Goal: Task Accomplishment & Management: Complete application form

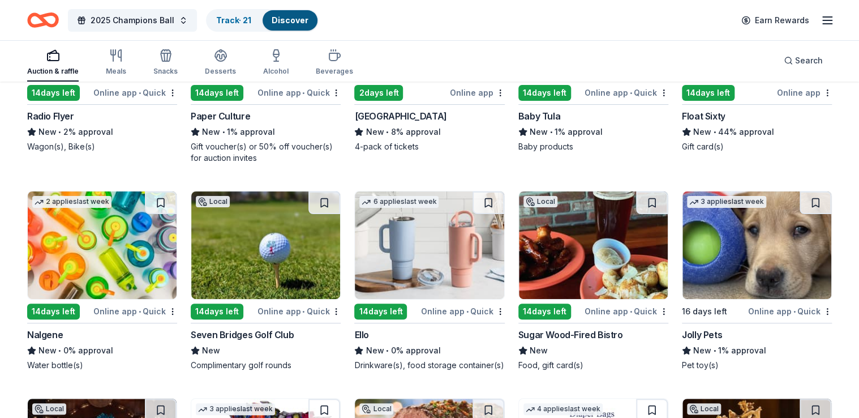
scroll to position [10759, 0]
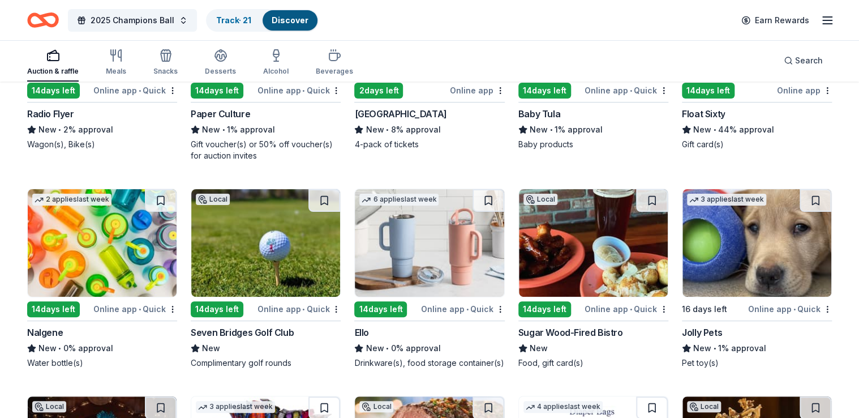
click at [765, 258] on img at bounding box center [756, 243] width 149 height 108
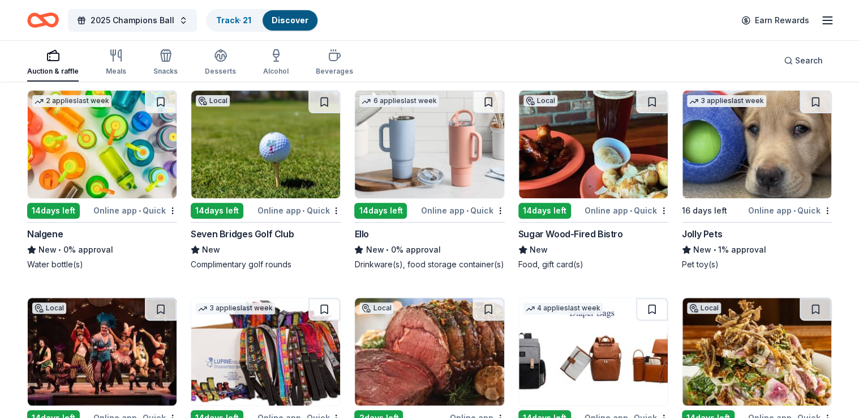
scroll to position [10859, 0]
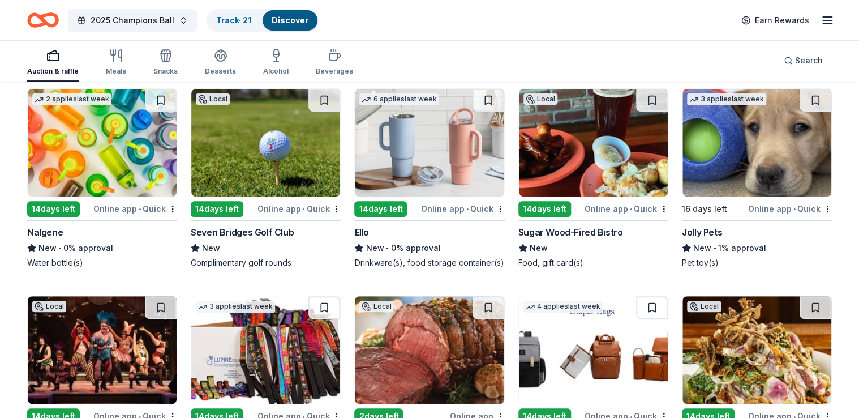
click at [252, 161] on img at bounding box center [265, 143] width 149 height 108
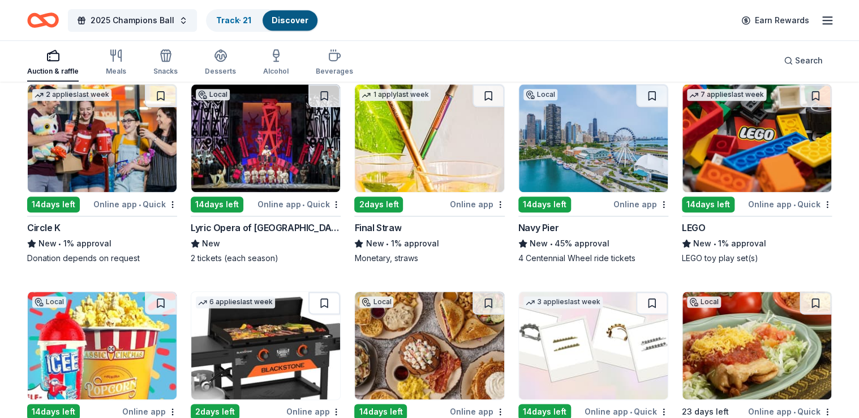
scroll to position [11233, 0]
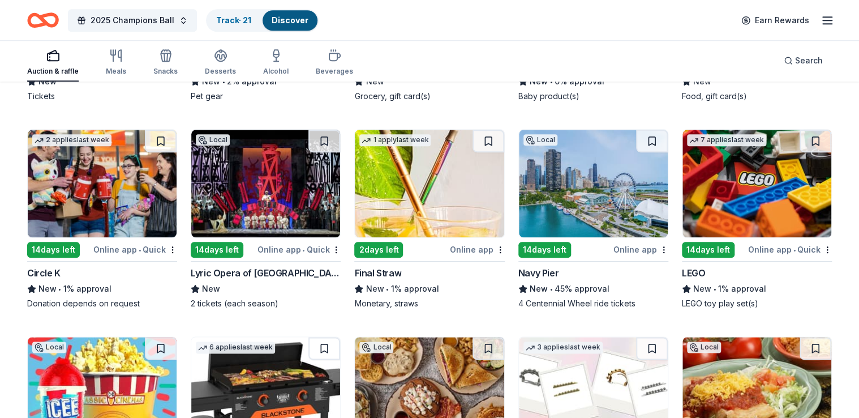
click at [296, 193] on img at bounding box center [265, 184] width 149 height 108
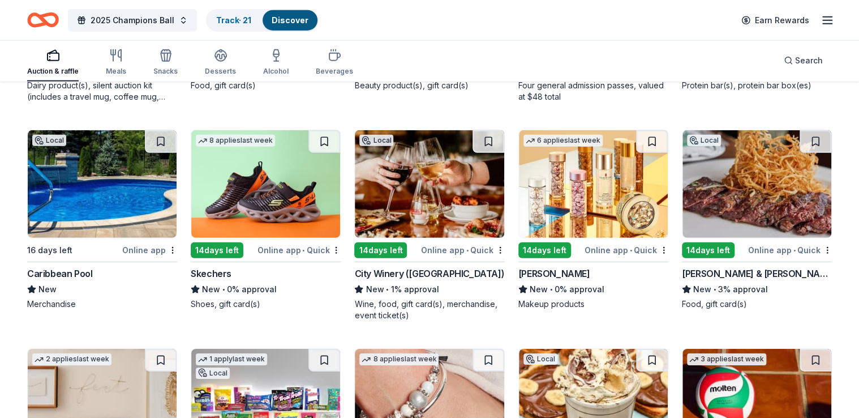
scroll to position [12281, 0]
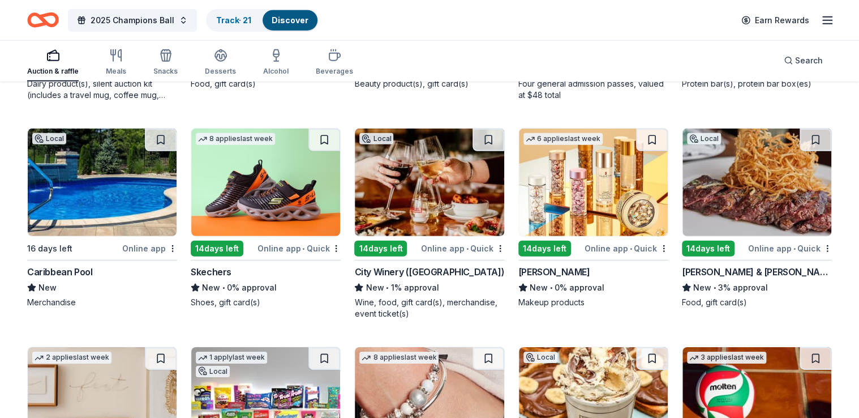
click at [435, 158] on img at bounding box center [429, 182] width 149 height 108
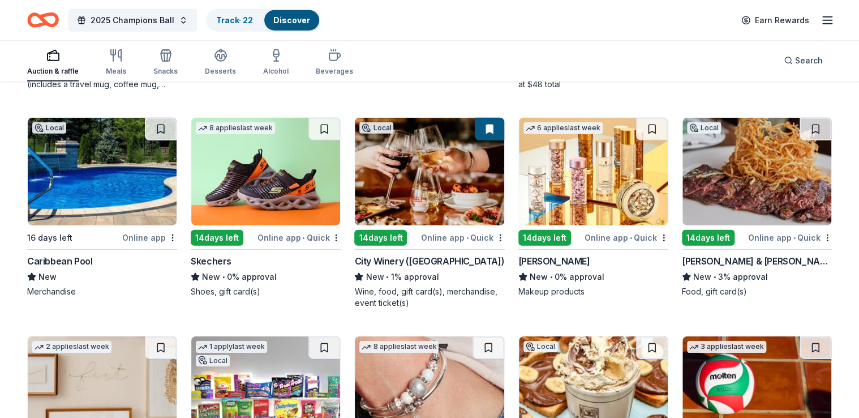
scroll to position [12292, 0]
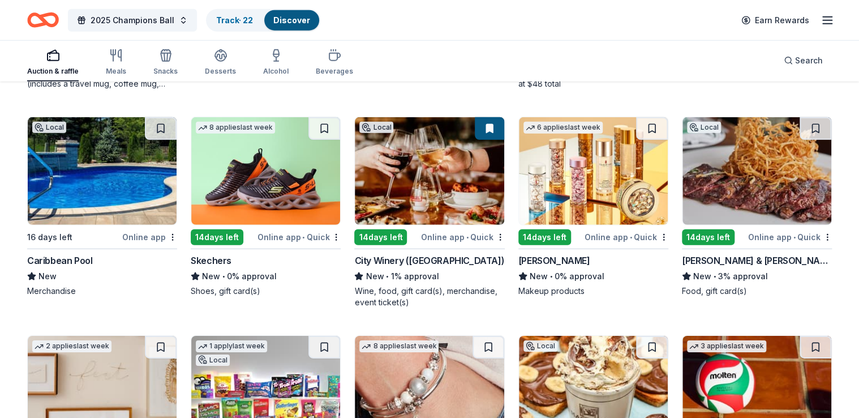
click at [719, 174] on img at bounding box center [756, 171] width 149 height 108
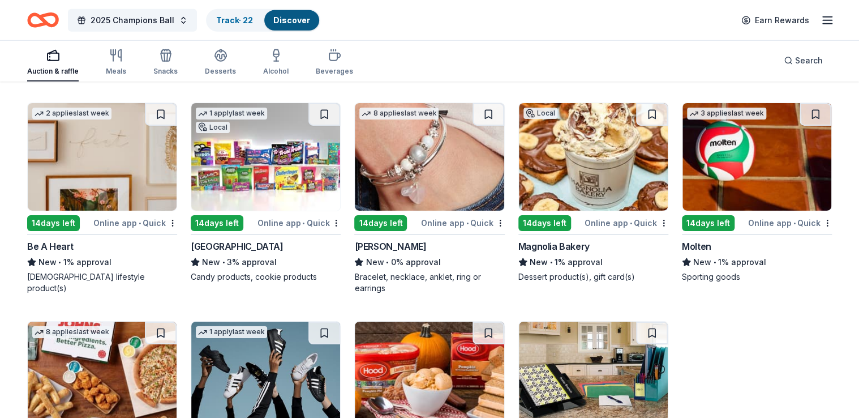
scroll to position [12523, 0]
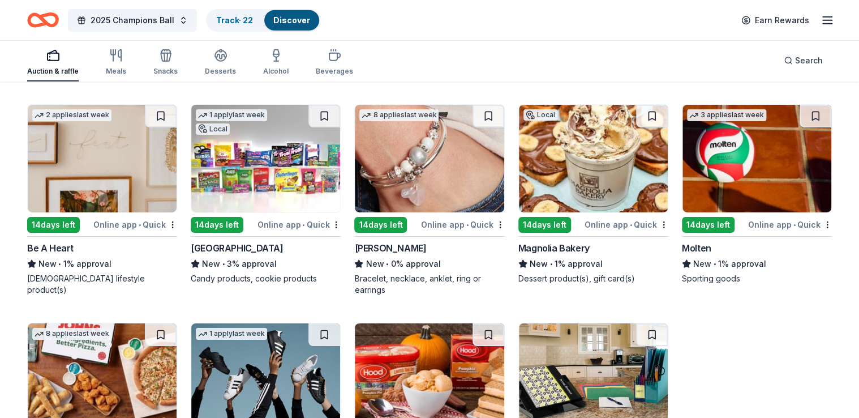
click at [585, 167] on img at bounding box center [593, 159] width 149 height 108
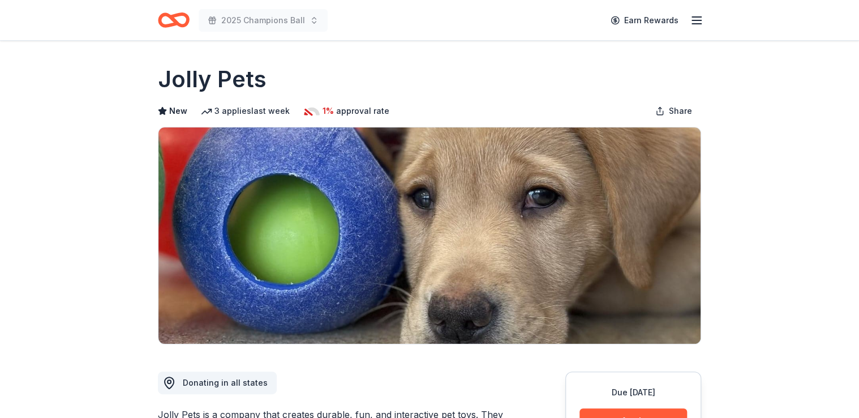
click at [420, 66] on div "Jolly Pets" at bounding box center [429, 79] width 543 height 32
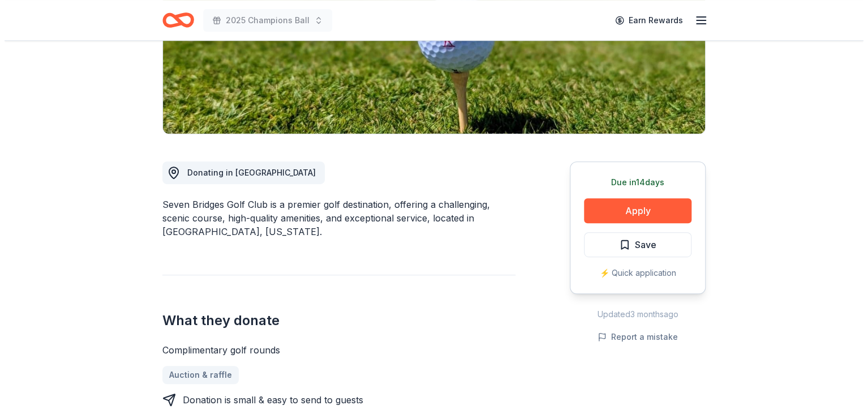
scroll to position [215, 0]
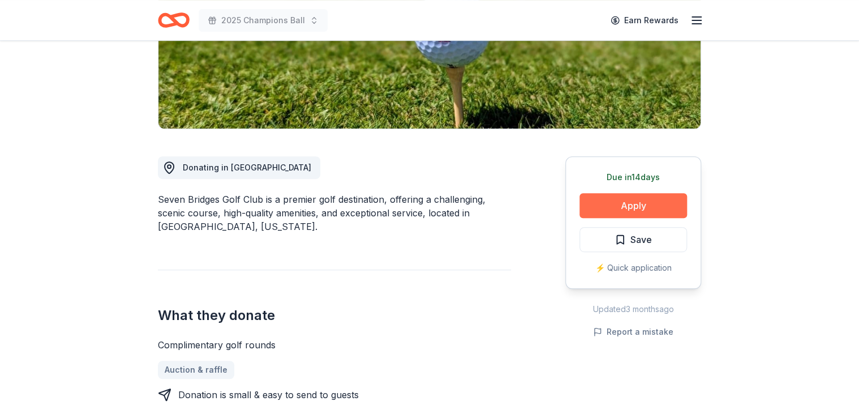
click at [641, 206] on button "Apply" at bounding box center [633, 205] width 108 height 25
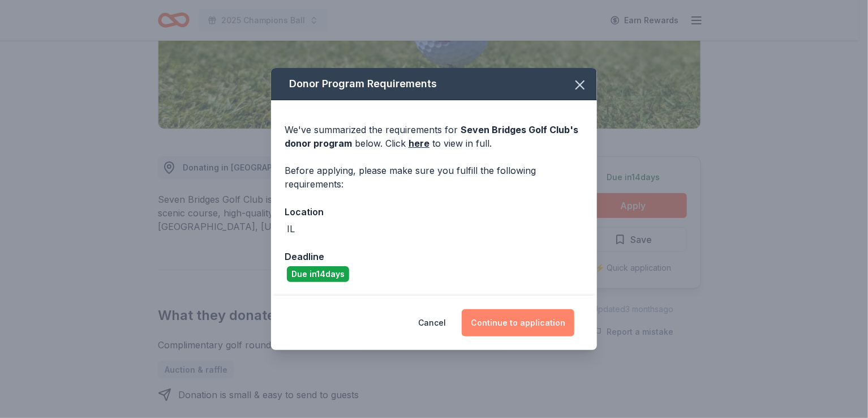
click at [504, 324] on button "Continue to application" at bounding box center [518, 322] width 113 height 27
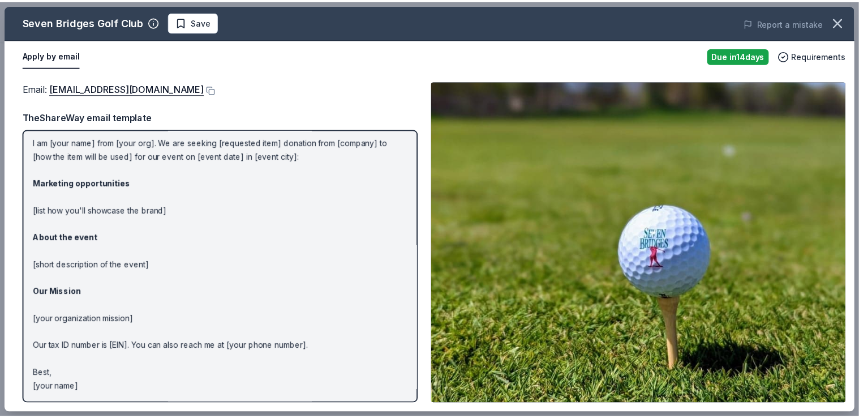
scroll to position [0, 0]
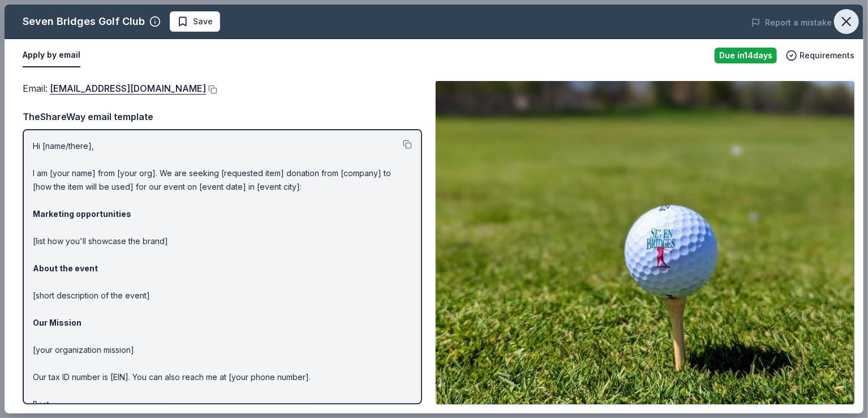
click at [850, 23] on icon "button" at bounding box center [847, 22] width 16 height 16
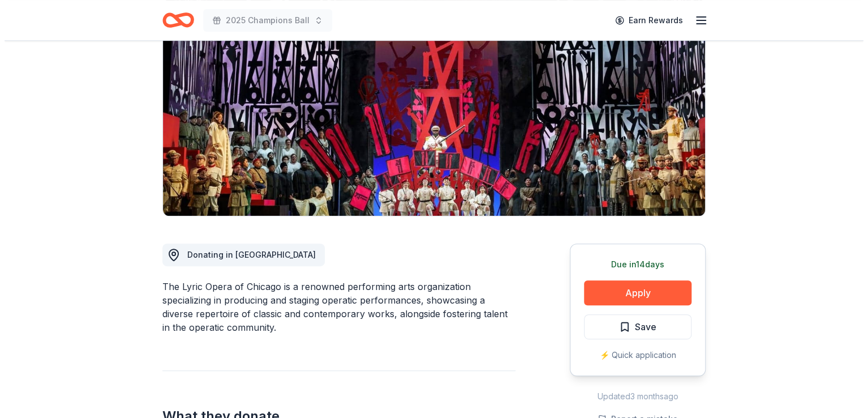
scroll to position [134, 0]
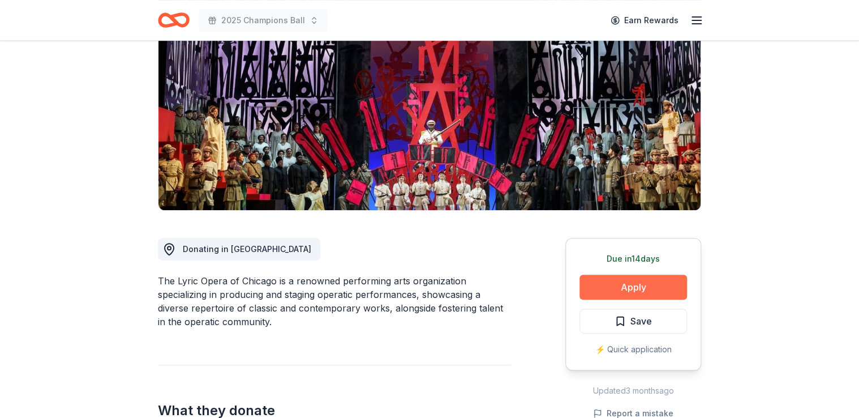
click at [652, 286] on button "Apply" at bounding box center [633, 286] width 108 height 25
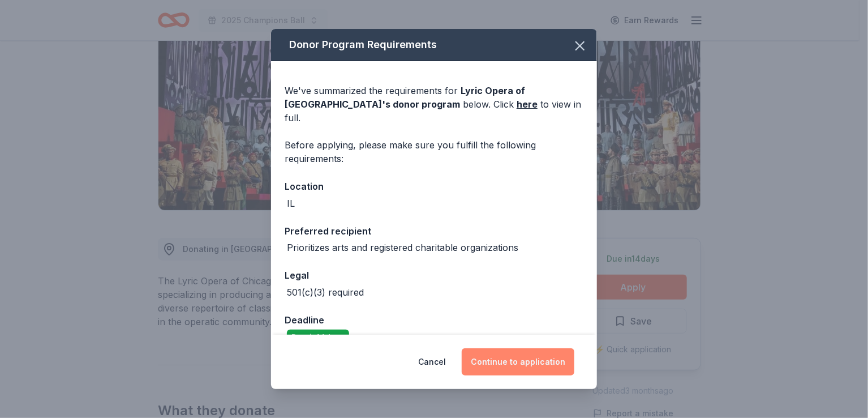
click at [517, 369] on button "Continue to application" at bounding box center [518, 361] width 113 height 27
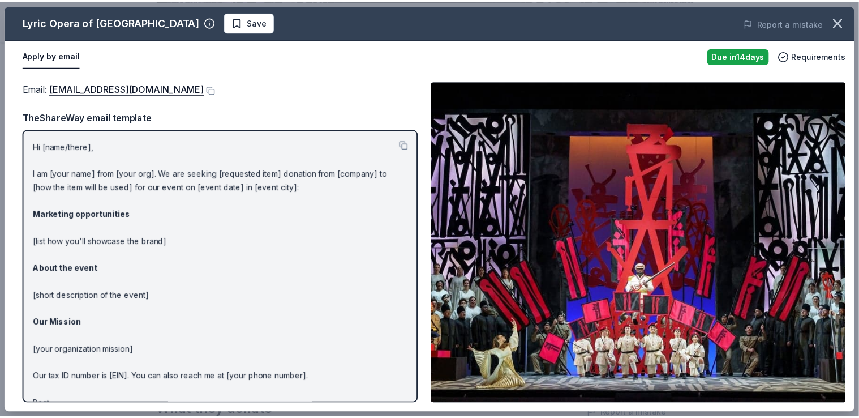
scroll to position [43, 0]
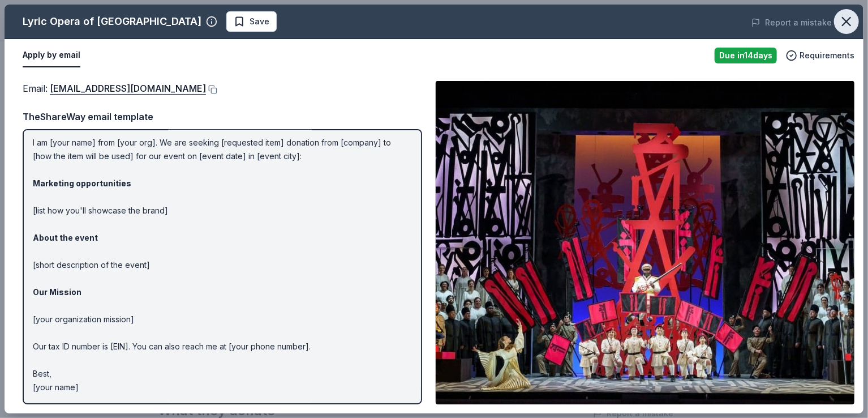
click at [853, 15] on icon "button" at bounding box center [847, 22] width 16 height 16
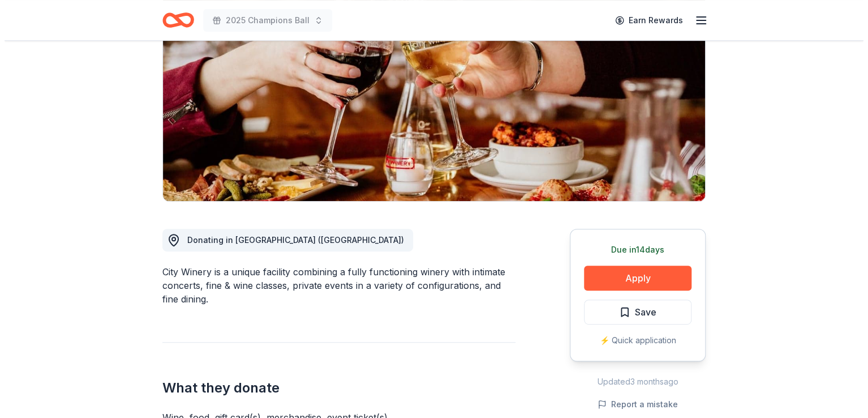
scroll to position [148, 0]
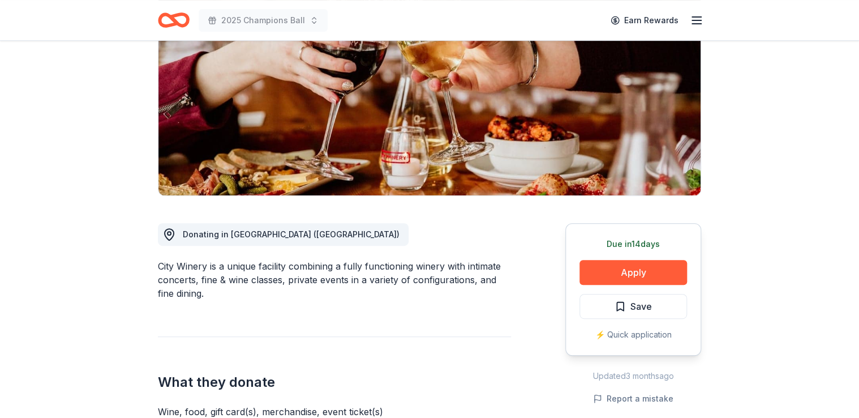
click at [616, 270] on button "Apply" at bounding box center [633, 272] width 108 height 25
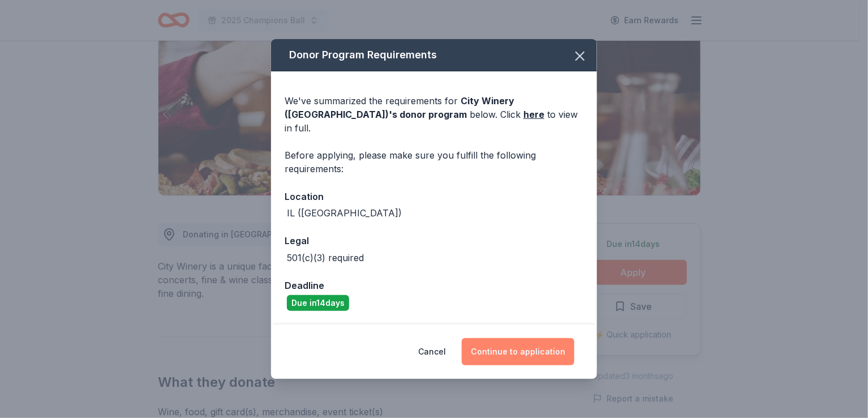
click at [518, 340] on button "Continue to application" at bounding box center [518, 351] width 113 height 27
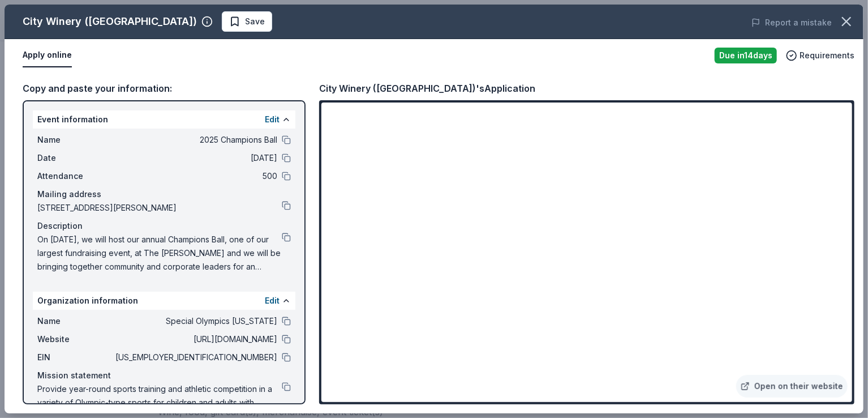
drag, startPoint x: 276, startPoint y: 355, endPoint x: 264, endPoint y: 359, distance: 12.9
click at [264, 359] on span "36-2922811" at bounding box center [195, 357] width 164 height 14
click at [282, 359] on button at bounding box center [286, 357] width 9 height 9
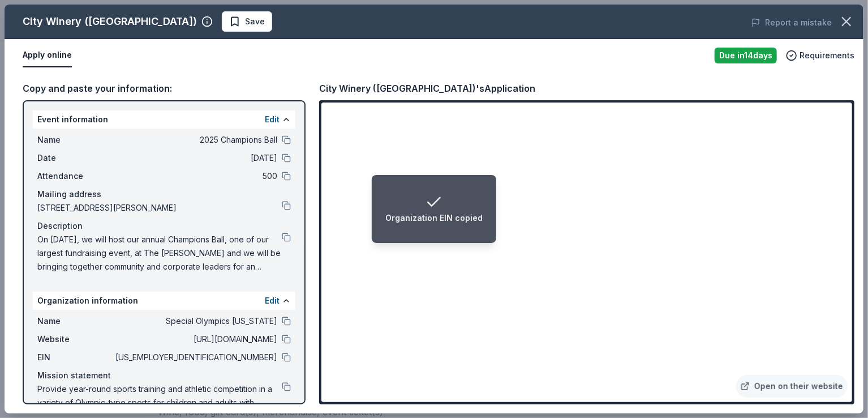
scroll to position [32, 0]
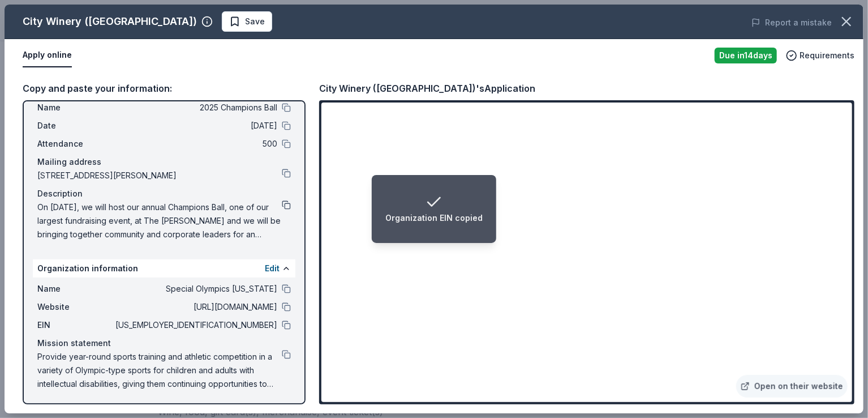
click at [282, 203] on button at bounding box center [286, 204] width 9 height 9
click at [229, 19] on span "Save" at bounding box center [247, 22] width 36 height 14
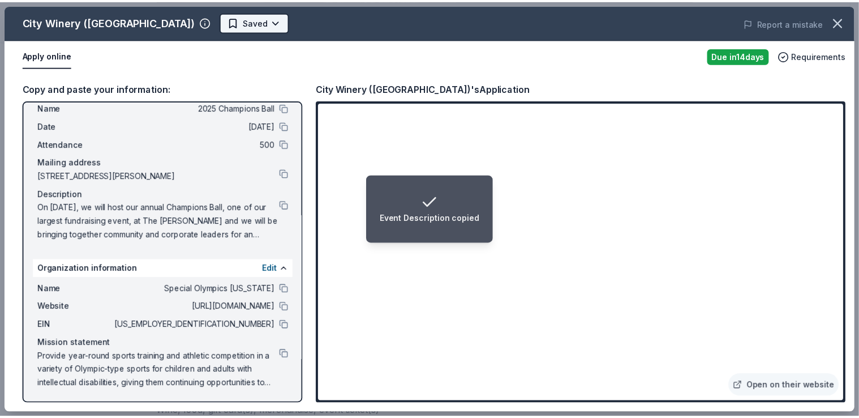
scroll to position [0, 0]
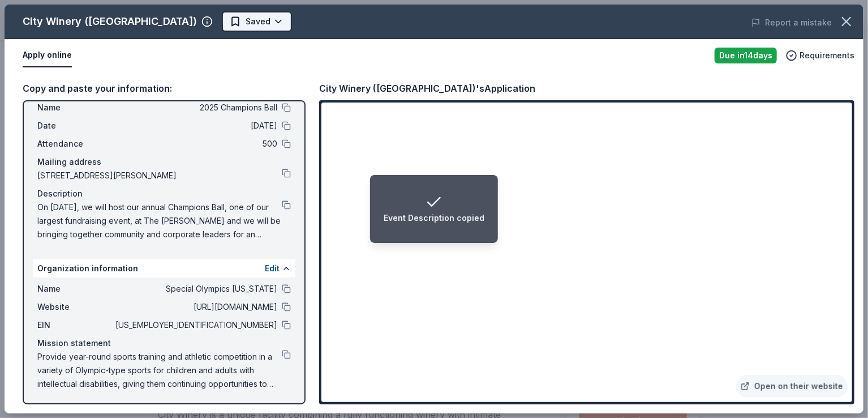
click at [214, 16] on body "Event Description copied 2025 Champions Ball Earn Rewards Due in 14 days Share …" at bounding box center [429, 209] width 859 height 418
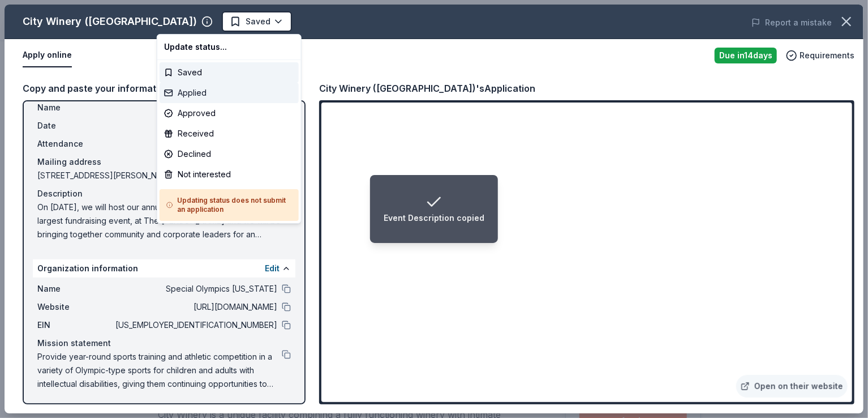
click at [202, 88] on div "Applied" at bounding box center [229, 93] width 139 height 20
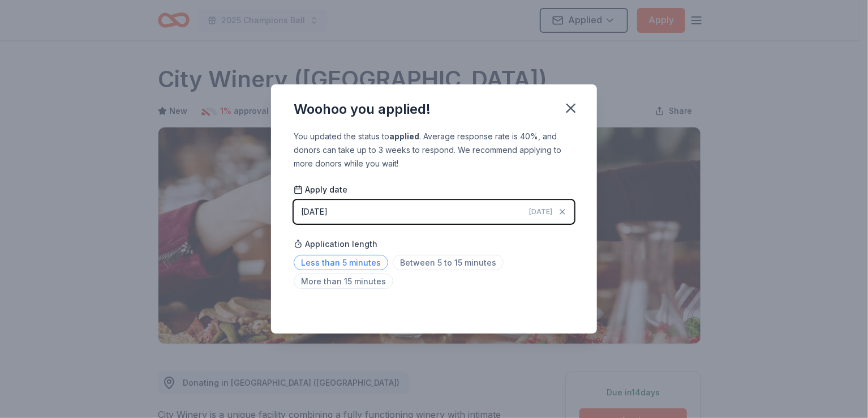
click at [325, 266] on span "Less than 5 minutes" at bounding box center [341, 262] width 94 height 15
click at [582, 104] on button "button" at bounding box center [570, 108] width 25 height 25
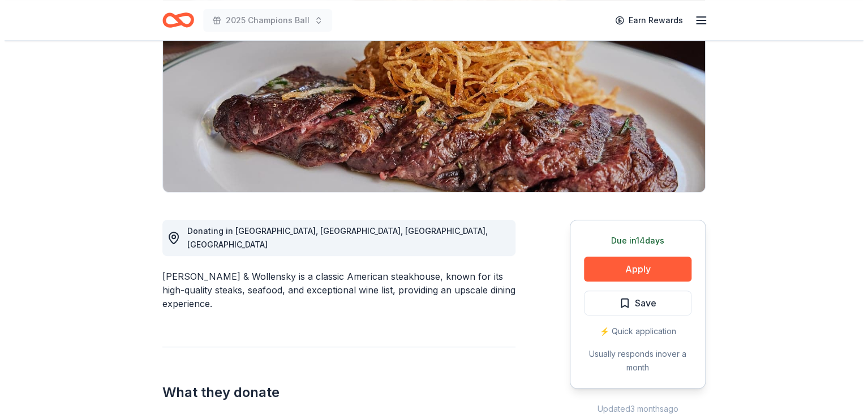
scroll to position [163, 0]
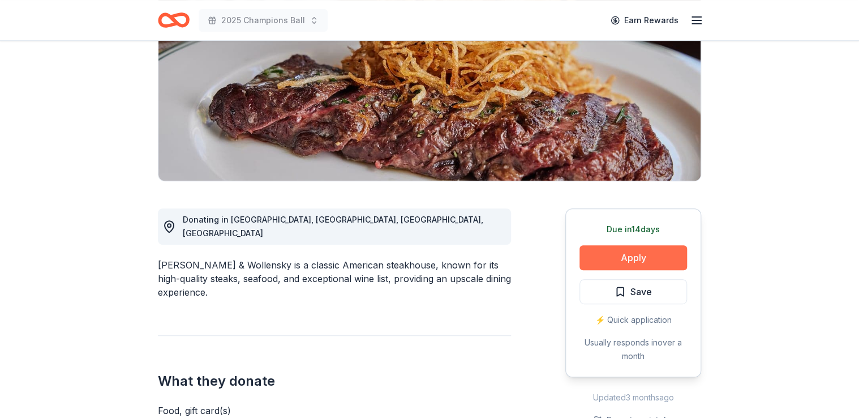
click at [608, 259] on button "Apply" at bounding box center [633, 257] width 108 height 25
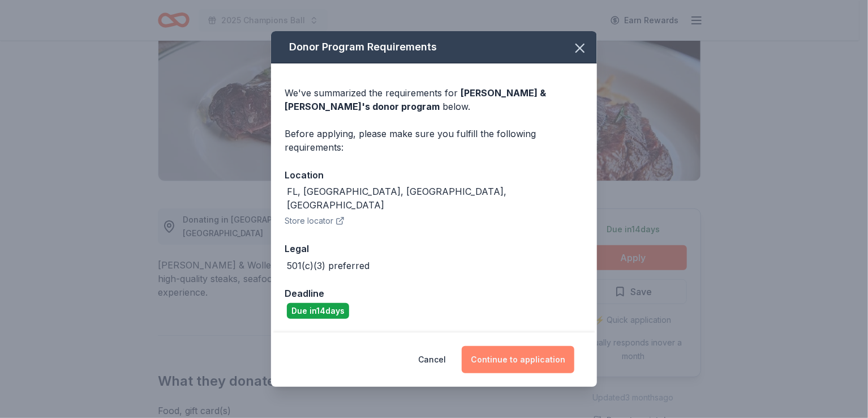
click at [498, 347] on button "Continue to application" at bounding box center [518, 359] width 113 height 27
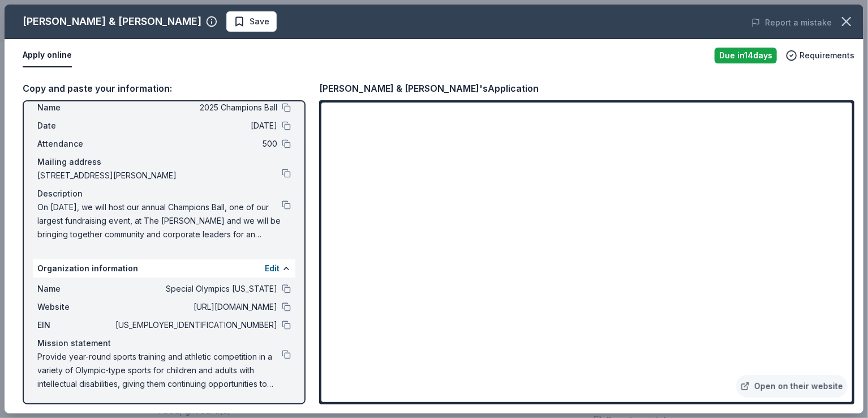
scroll to position [32, 0]
click at [282, 206] on button at bounding box center [286, 205] width 9 height 9
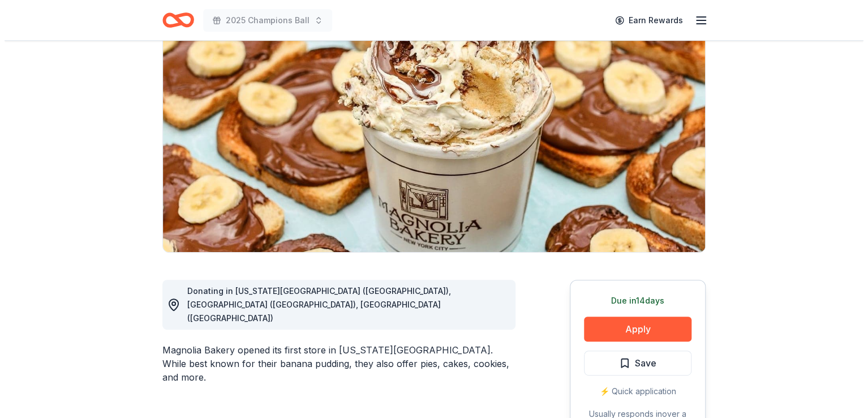
scroll to position [91, 0]
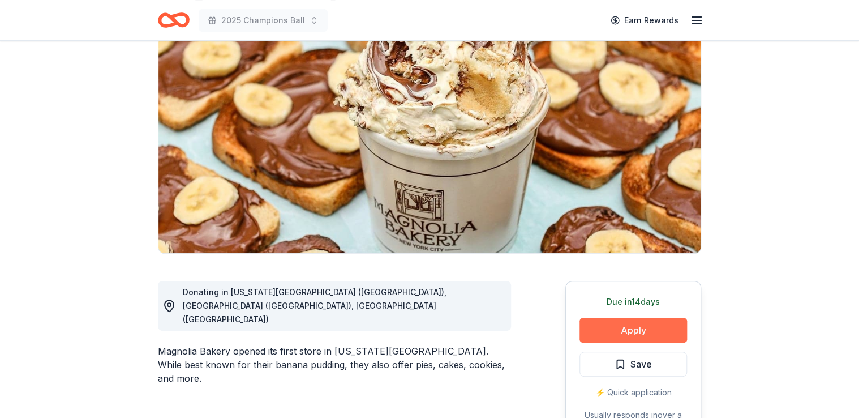
click at [632, 327] on button "Apply" at bounding box center [633, 329] width 108 height 25
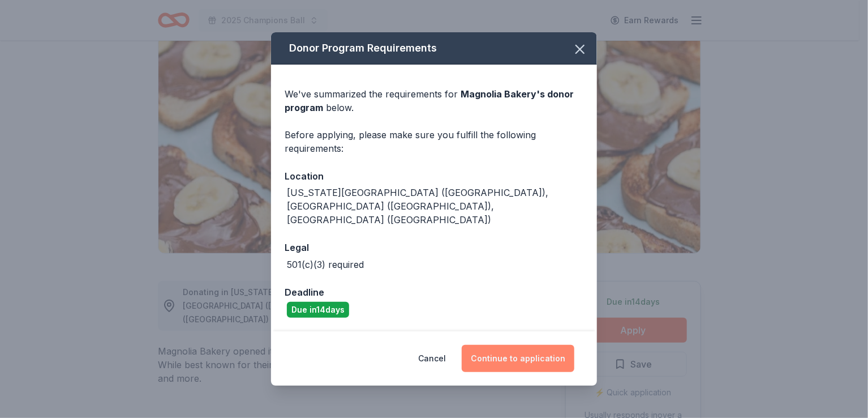
click at [516, 345] on button "Continue to application" at bounding box center [518, 358] width 113 height 27
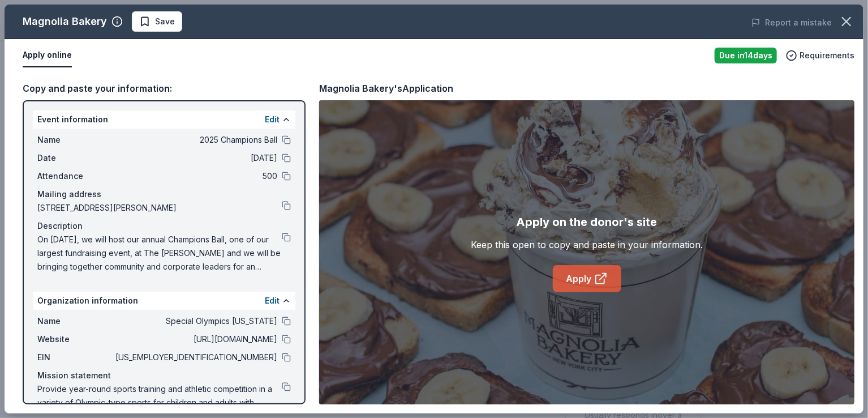
click at [583, 278] on link "Apply" at bounding box center [587, 278] width 68 height 27
click at [282, 358] on button at bounding box center [286, 357] width 9 height 9
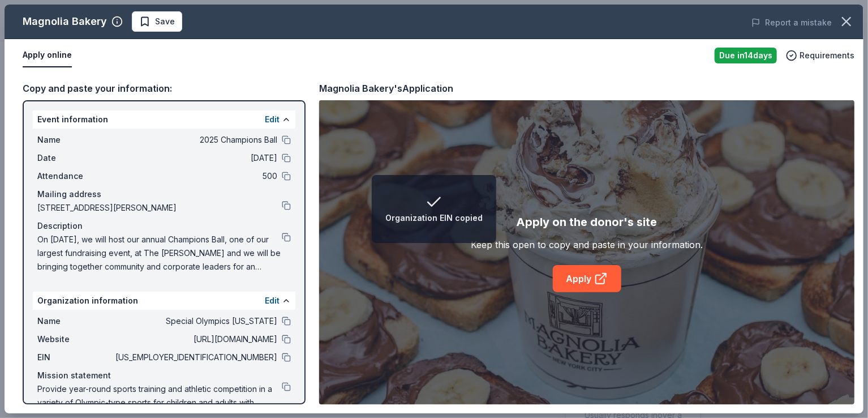
scroll to position [32, 0]
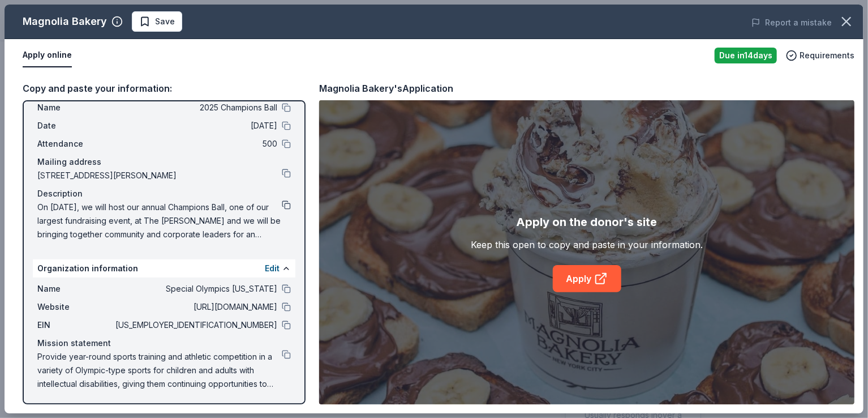
click at [282, 202] on button at bounding box center [286, 204] width 9 height 9
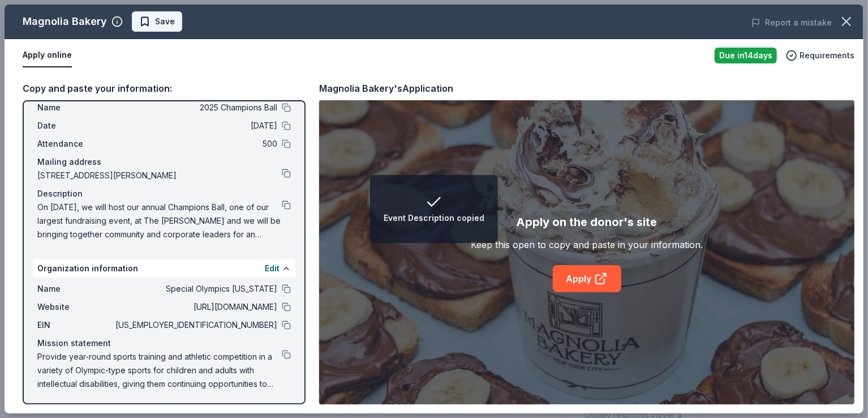
click at [165, 28] on button "Save" at bounding box center [157, 21] width 50 height 20
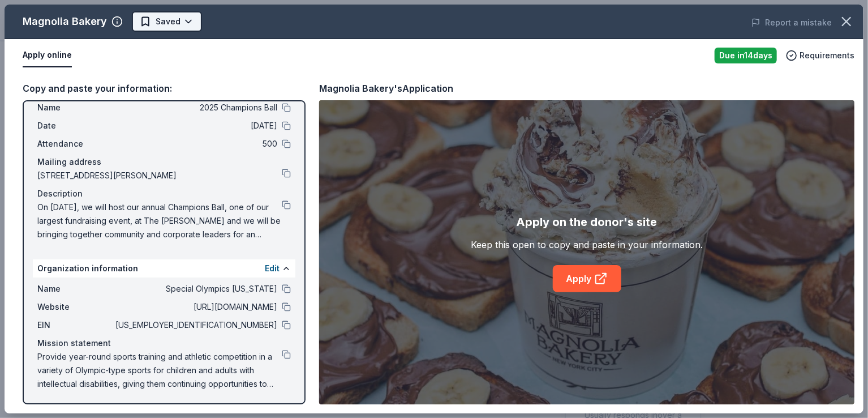
click at [177, 23] on html "2025 Champions Ball Earn Rewards Due in 14 days Share Magnolia Bakery New 1% ap…" at bounding box center [434, 118] width 868 height 418
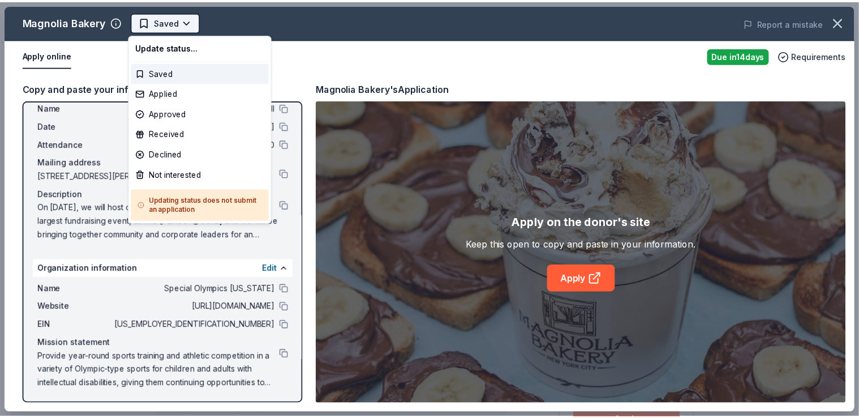
scroll to position [0, 0]
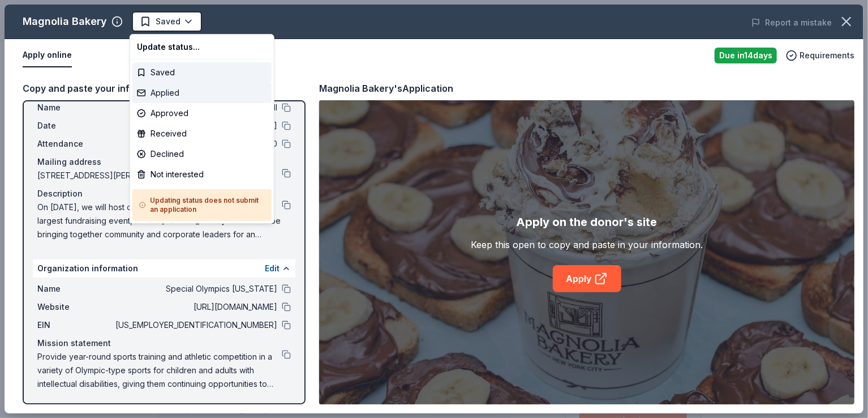
click at [171, 94] on div "Applied" at bounding box center [201, 93] width 139 height 20
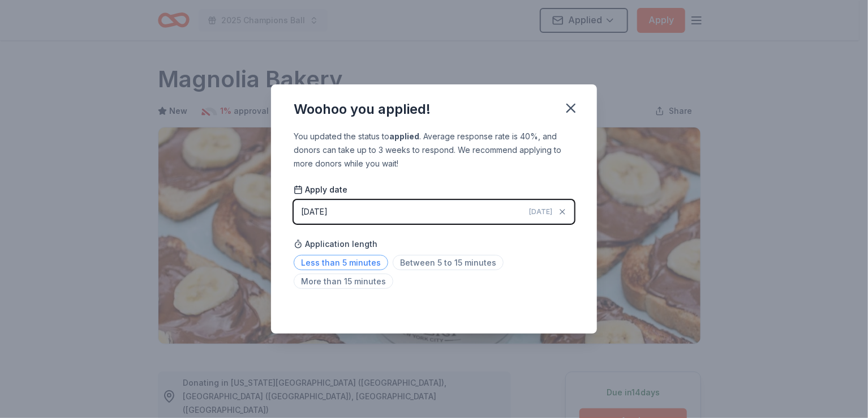
click at [338, 263] on span "Less than 5 minutes" at bounding box center [341, 262] width 94 height 15
click at [358, 265] on span "Less than 5 minutes" at bounding box center [341, 262] width 94 height 15
drag, startPoint x: 332, startPoint y: 260, endPoint x: 314, endPoint y: 264, distance: 18.5
click at [314, 264] on span "Less than 5 minutes" at bounding box center [341, 262] width 94 height 15
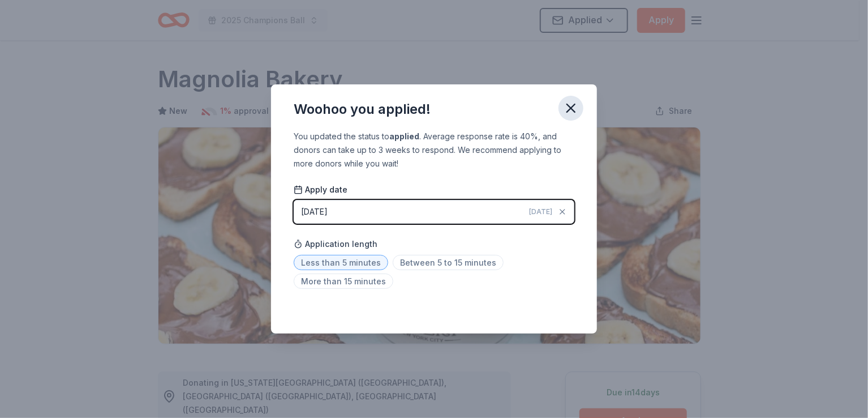
click at [570, 110] on icon "button" at bounding box center [571, 108] width 16 height 16
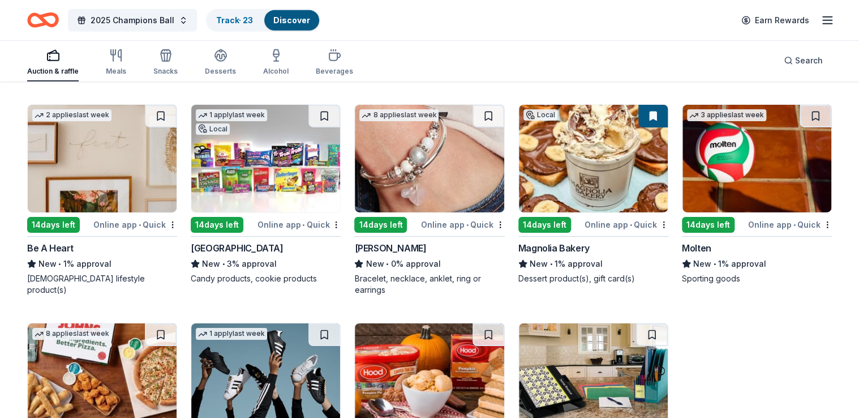
scroll to position [12623, 0]
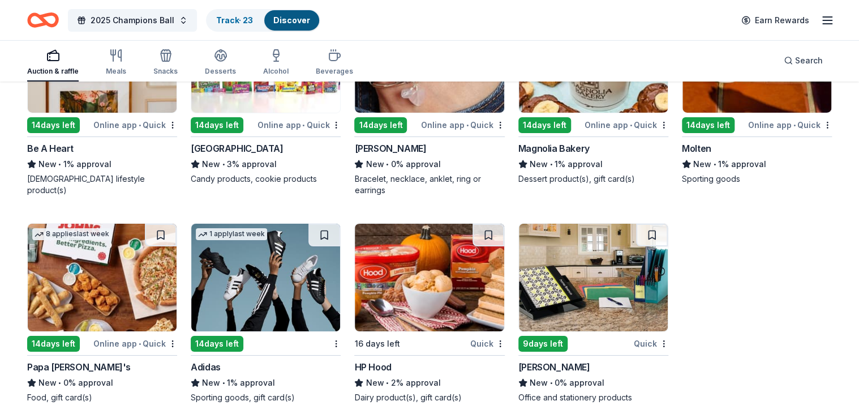
click at [261, 248] on img at bounding box center [265, 278] width 149 height 108
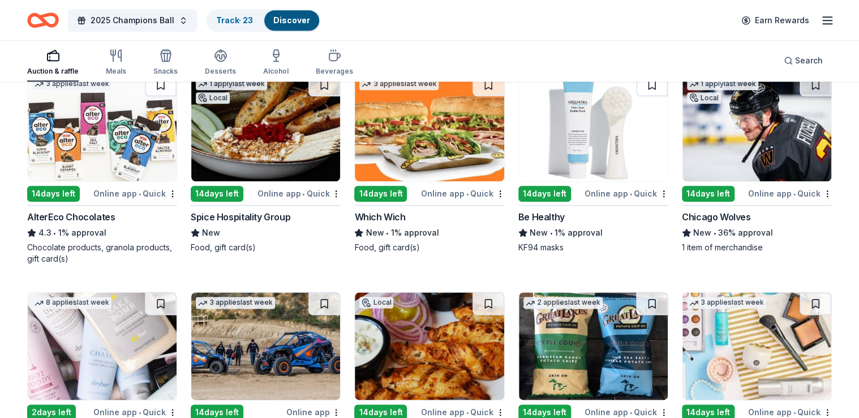
scroll to position [9149, 0]
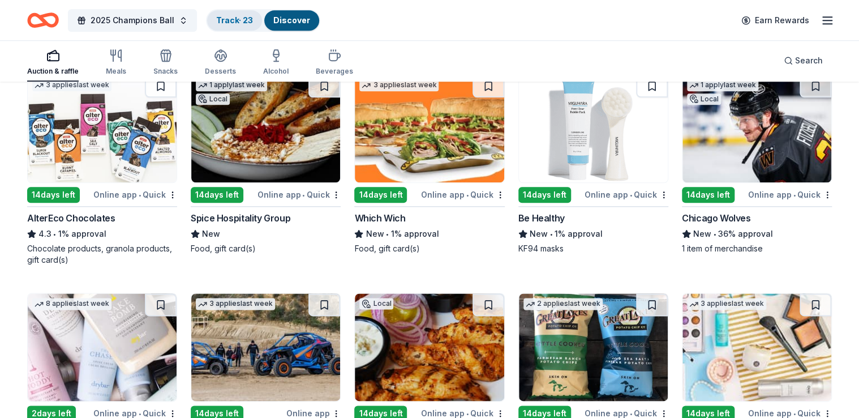
click at [225, 19] on link "Track · 23" at bounding box center [234, 20] width 37 height 10
click at [229, 19] on link "Track · 23" at bounding box center [234, 20] width 37 height 10
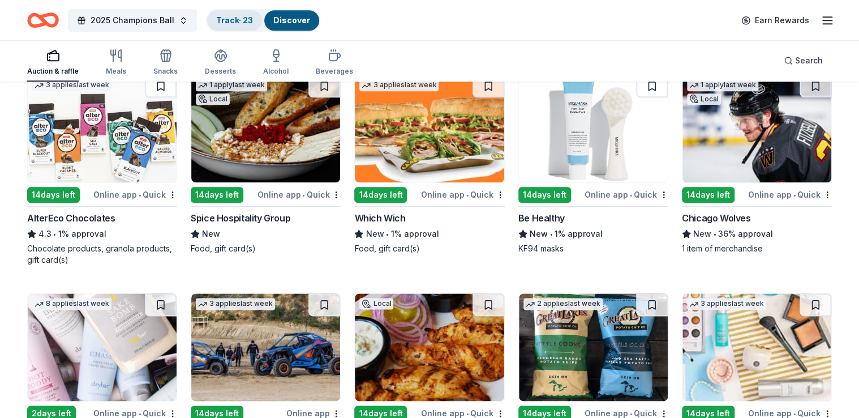
click at [229, 19] on link "Track · 23" at bounding box center [234, 20] width 37 height 10
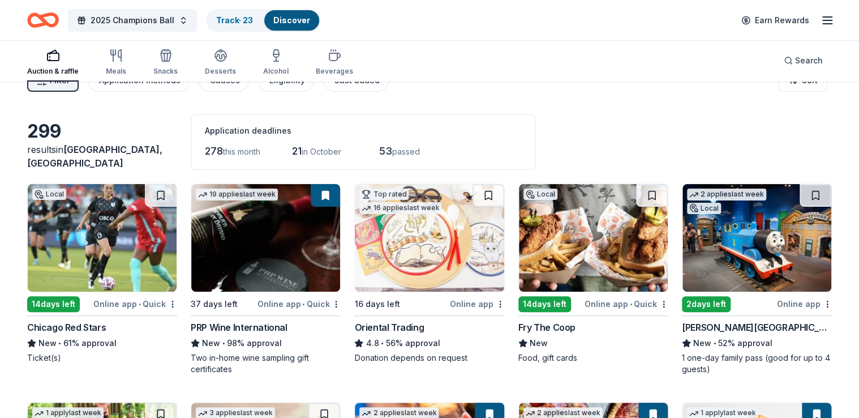
scroll to position [0, 0]
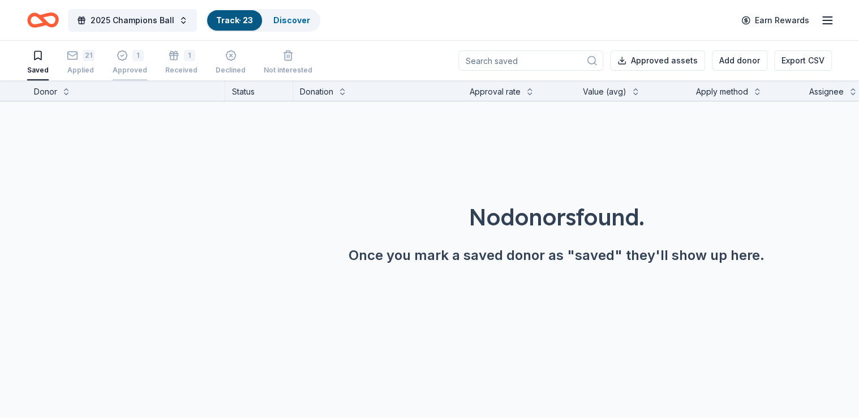
click at [131, 66] on div "Approved" at bounding box center [130, 70] width 35 height 9
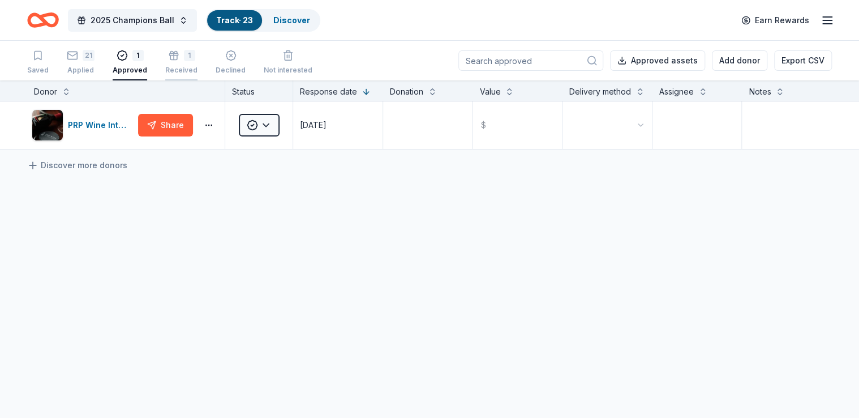
click at [172, 59] on icon "button" at bounding box center [173, 57] width 7 height 5
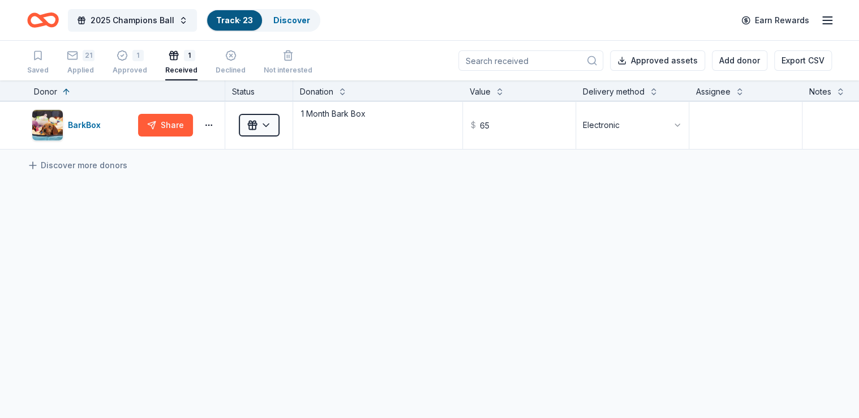
click at [107, 61] on div "Saved 21 Applied 1 Approved 1 Received Declined Not interested" at bounding box center [169, 62] width 285 height 35
click at [81, 66] on div "Applied" at bounding box center [81, 70] width 28 height 9
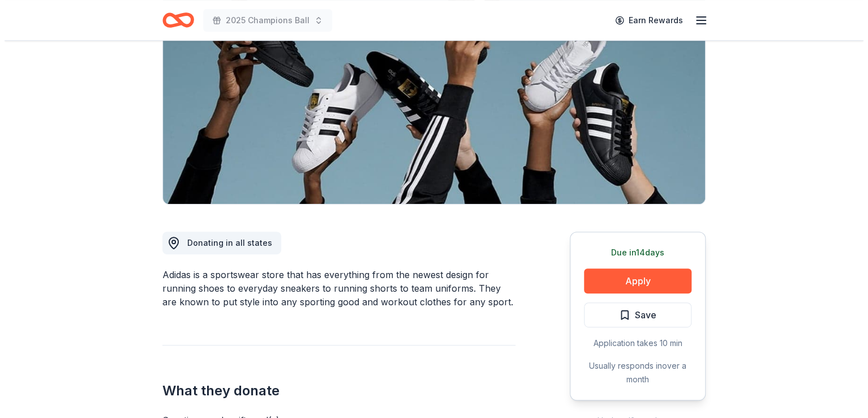
scroll to position [140, 0]
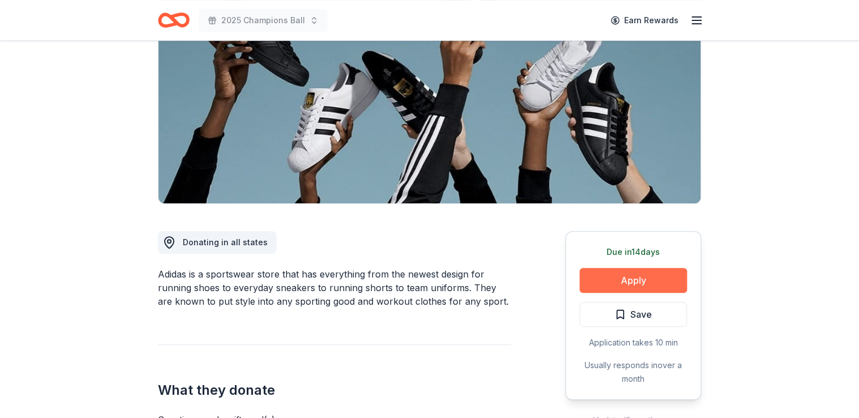
click at [592, 280] on button "Apply" at bounding box center [633, 280] width 108 height 25
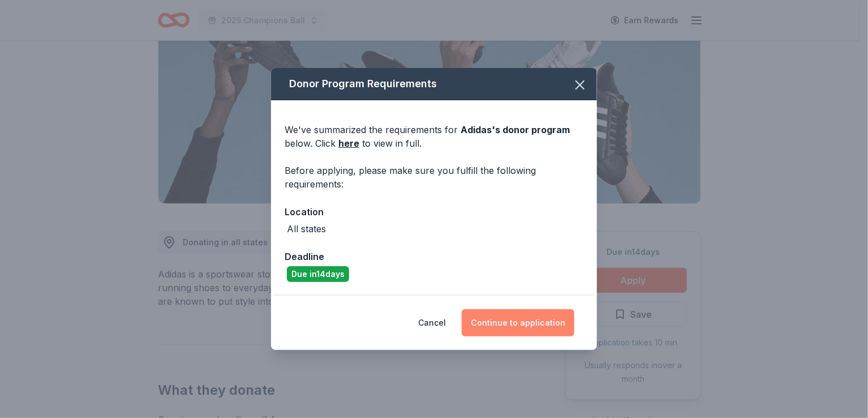
click at [531, 325] on button "Continue to application" at bounding box center [518, 322] width 113 height 27
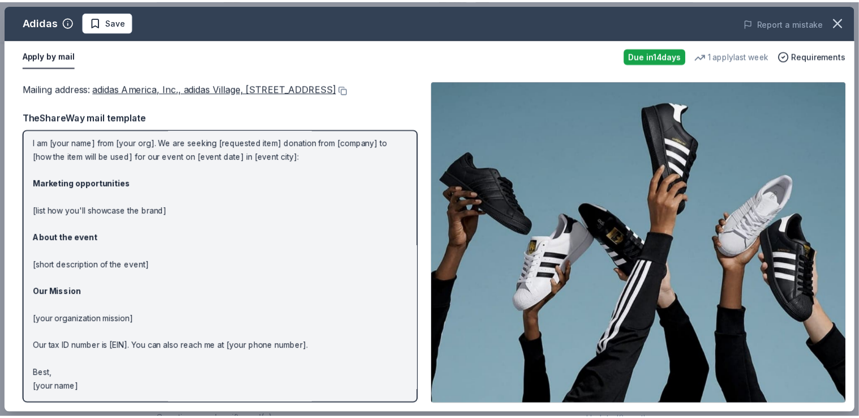
scroll to position [58, 0]
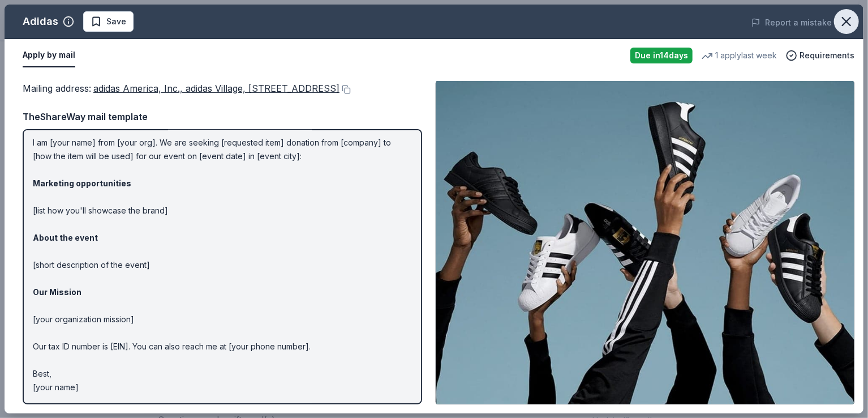
click at [846, 20] on icon "button" at bounding box center [847, 22] width 16 height 16
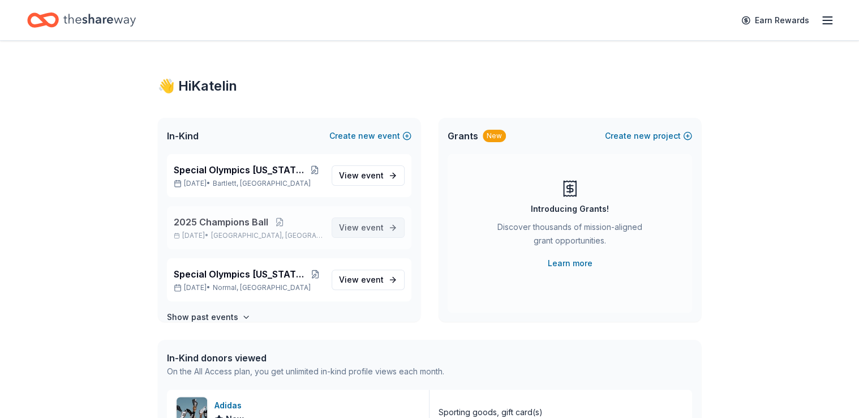
click at [343, 230] on span "View event" at bounding box center [361, 228] width 45 height 14
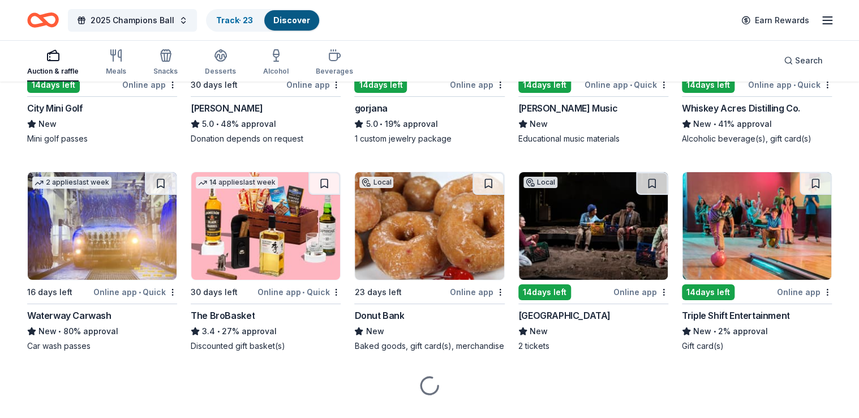
scroll to position [1992, 0]
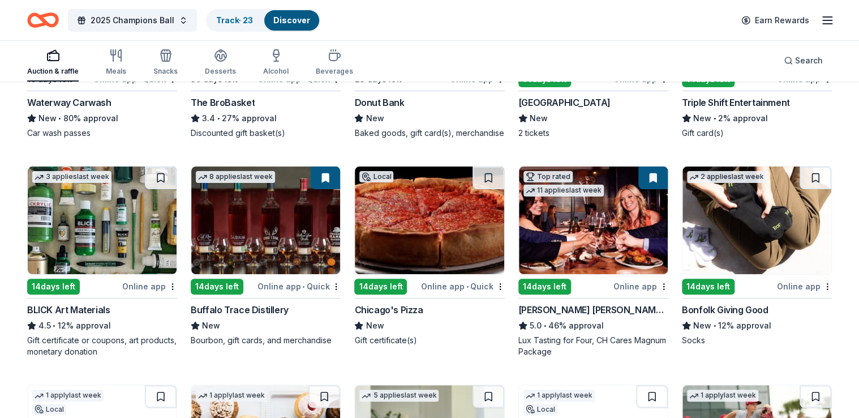
scroll to position [2222, 0]
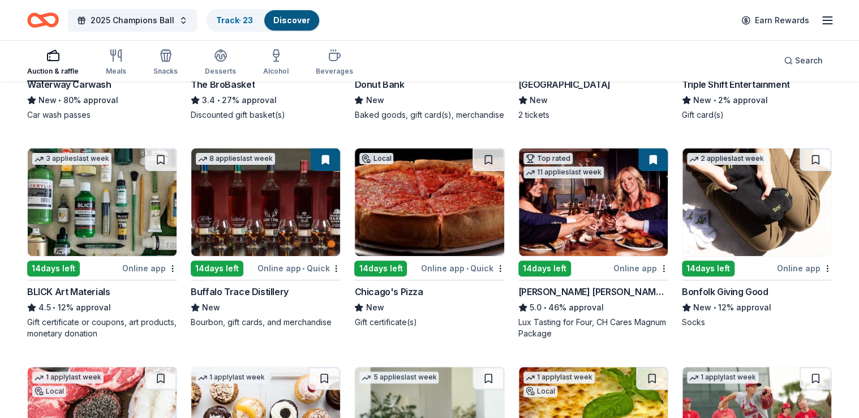
click at [463, 227] on img at bounding box center [429, 202] width 149 height 108
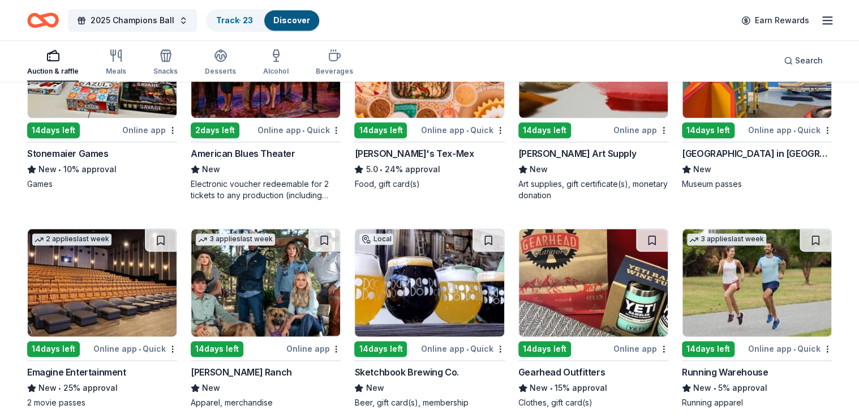
scroll to position [2796, 0]
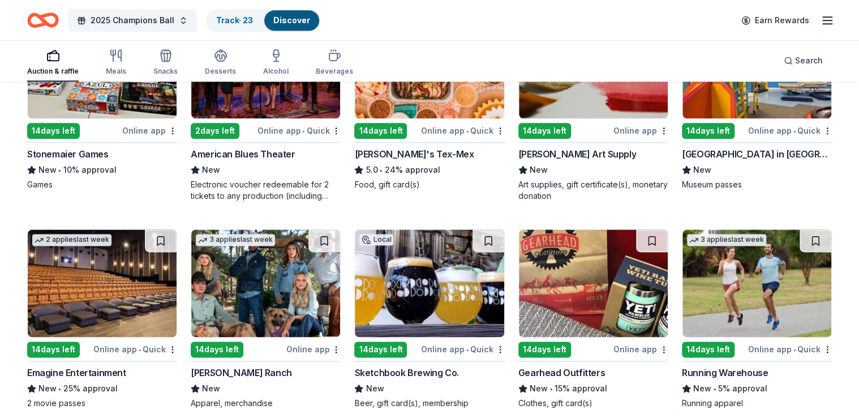
click at [415, 283] on img at bounding box center [429, 283] width 149 height 108
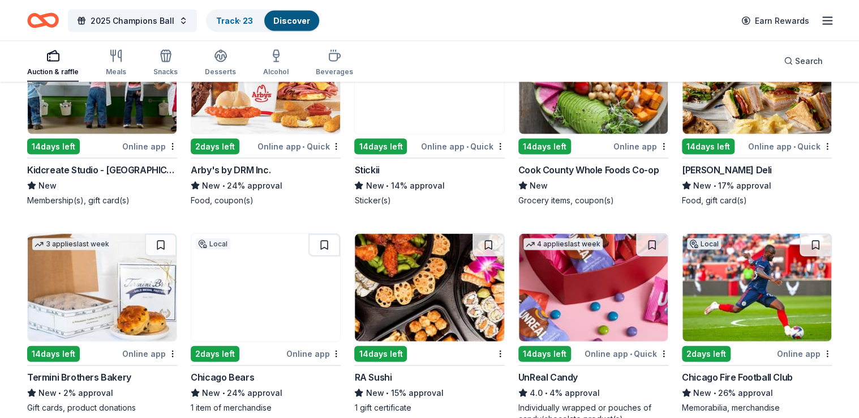
scroll to position [3222, 0]
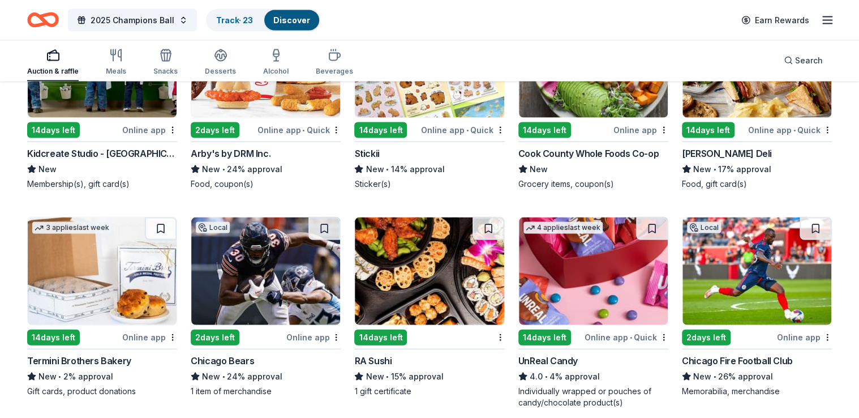
click at [265, 375] on div "New • 24% approval" at bounding box center [266, 376] width 150 height 14
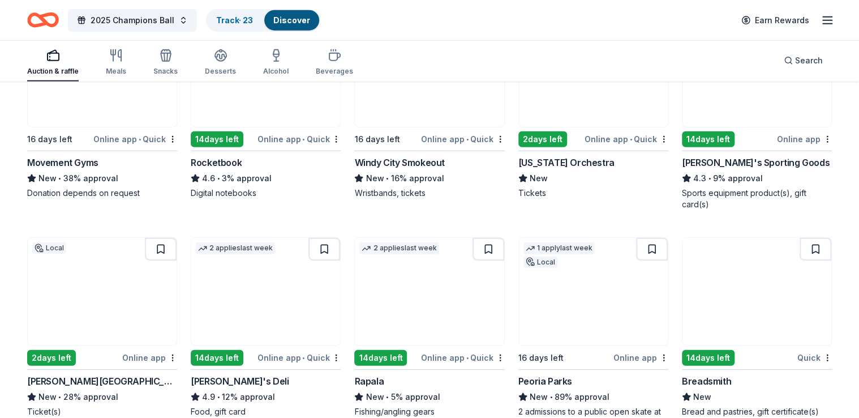
scroll to position [3737, 0]
